Goal: Task Accomplishment & Management: Complete application form

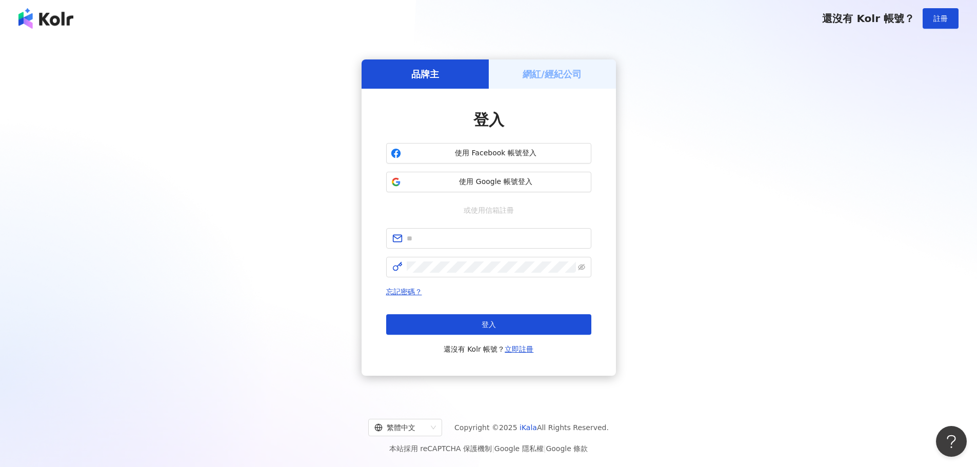
click at [452, 80] on div "品牌主" at bounding box center [425, 74] width 127 height 29
click at [948, 22] on span "註冊" at bounding box center [941, 18] width 14 height 8
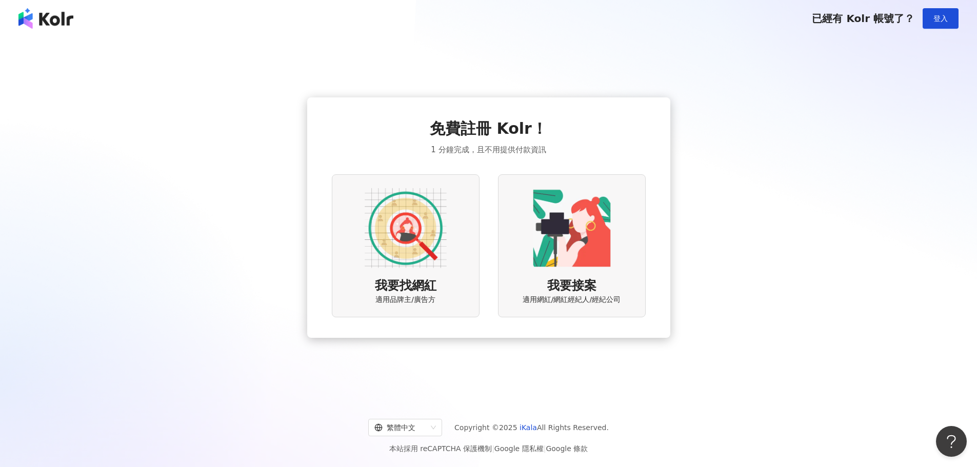
click at [72, 26] on img at bounding box center [45, 18] width 55 height 21
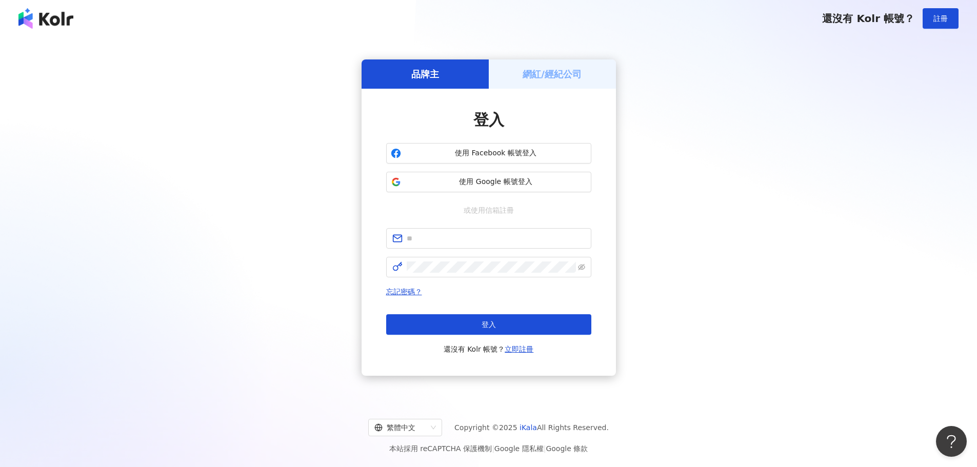
click at [54, 18] on img at bounding box center [45, 18] width 55 height 21
click at [59, 16] on img at bounding box center [45, 18] width 55 height 21
click at [37, 14] on img at bounding box center [45, 18] width 55 height 21
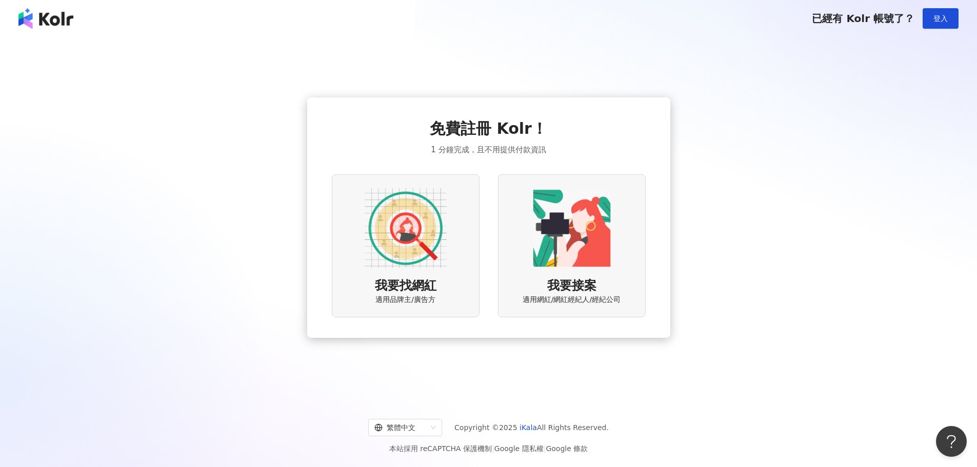
click at [416, 230] on img at bounding box center [406, 228] width 82 height 82
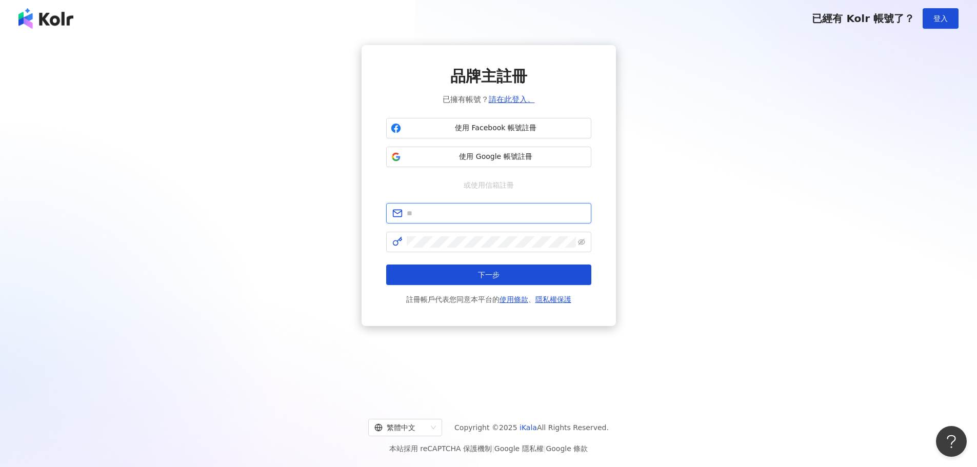
drag, startPoint x: 459, startPoint y: 216, endPoint x: 463, endPoint y: 212, distance: 5.8
click at [460, 215] on input "text" at bounding box center [496, 213] width 179 height 11
type input "**********"
click at [511, 153] on span "使用 Google 帳號註冊" at bounding box center [496, 157] width 182 height 10
